Goal: Task Accomplishment & Management: Manage account settings

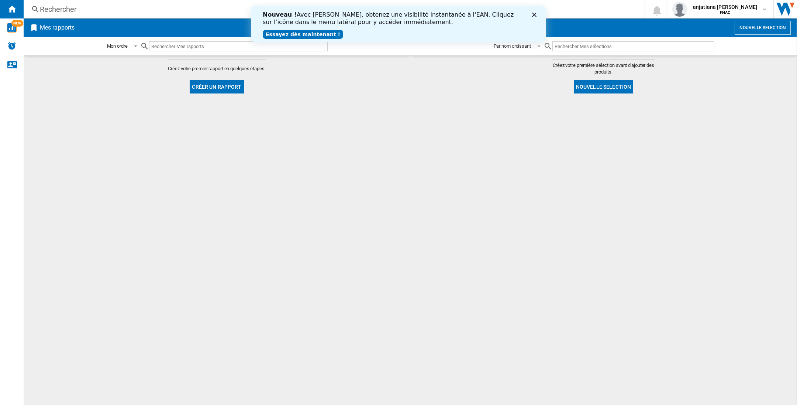
click at [538, 13] on div "Fermer" at bounding box center [535, 15] width 7 height 4
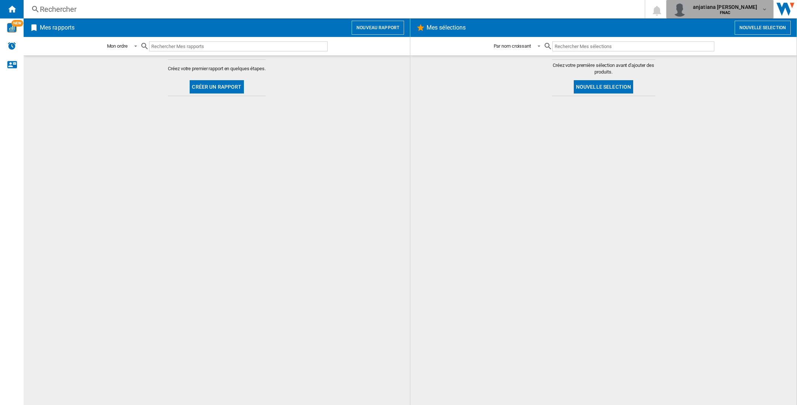
click at [752, 3] on span "anjatiana [PERSON_NAME]" at bounding box center [725, 6] width 64 height 7
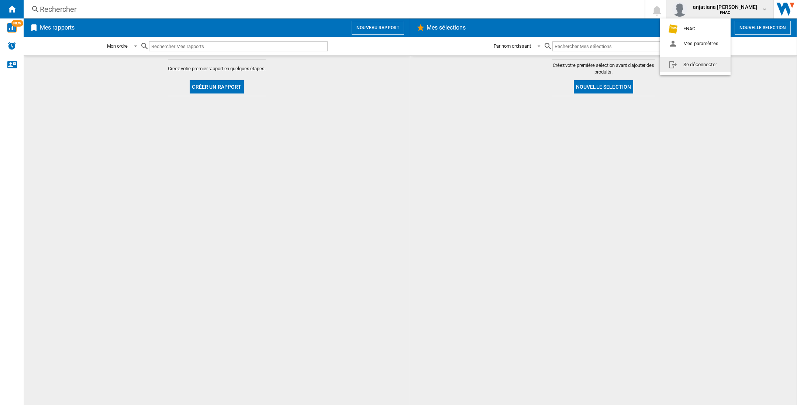
click at [691, 67] on button "Se déconnecter" at bounding box center [695, 64] width 71 height 15
